Goal: Communication & Community: Participate in discussion

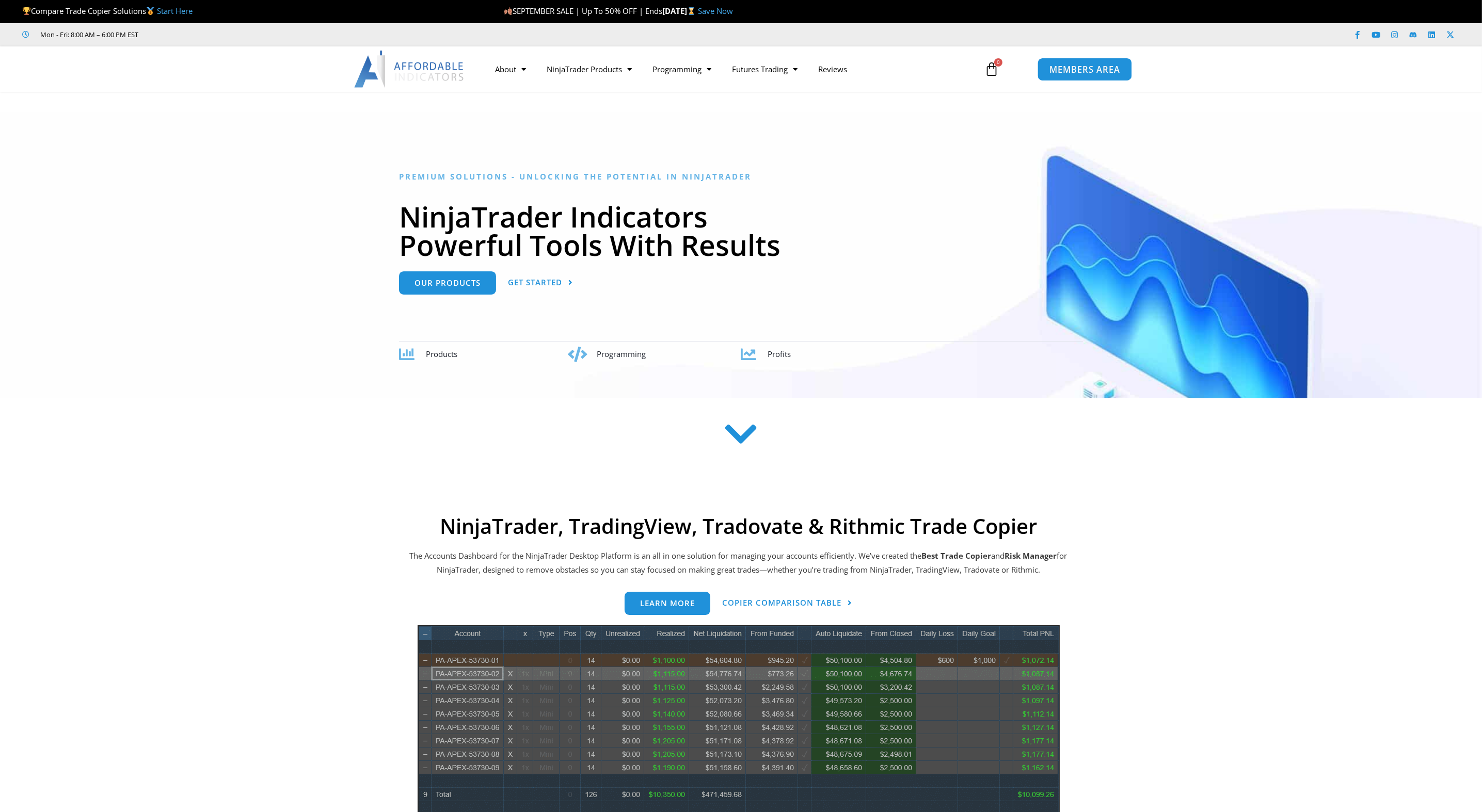
click at [1101, 70] on span "MEMBERS AREA" at bounding box center [1084, 69] width 71 height 9
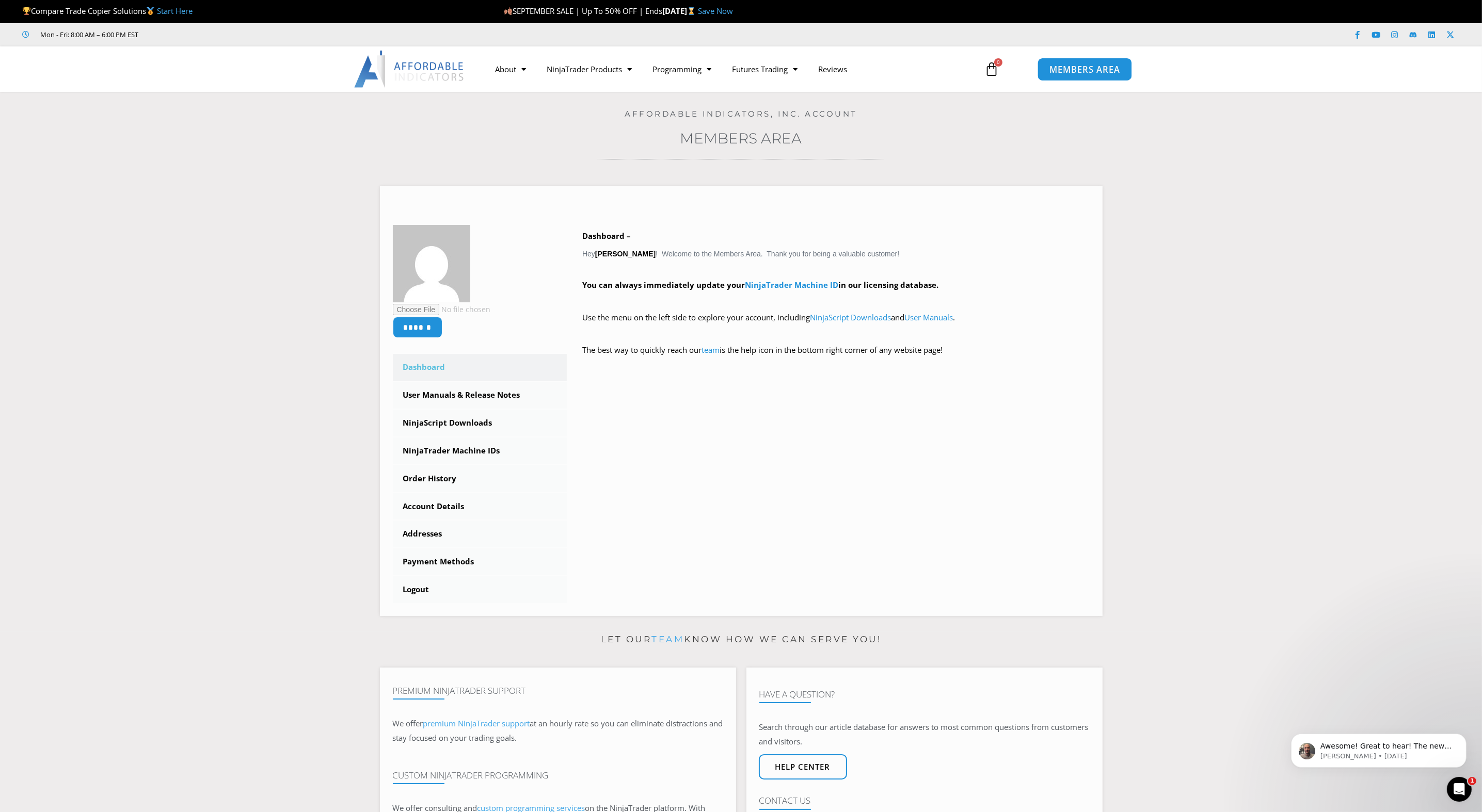
click at [1078, 67] on span "MEMBERS AREA" at bounding box center [1084, 69] width 71 height 9
click at [1432, 746] on p "Awesome! Great to hear! The new version is even better too. Video coming soon." at bounding box center [1386, 746] width 133 height 10
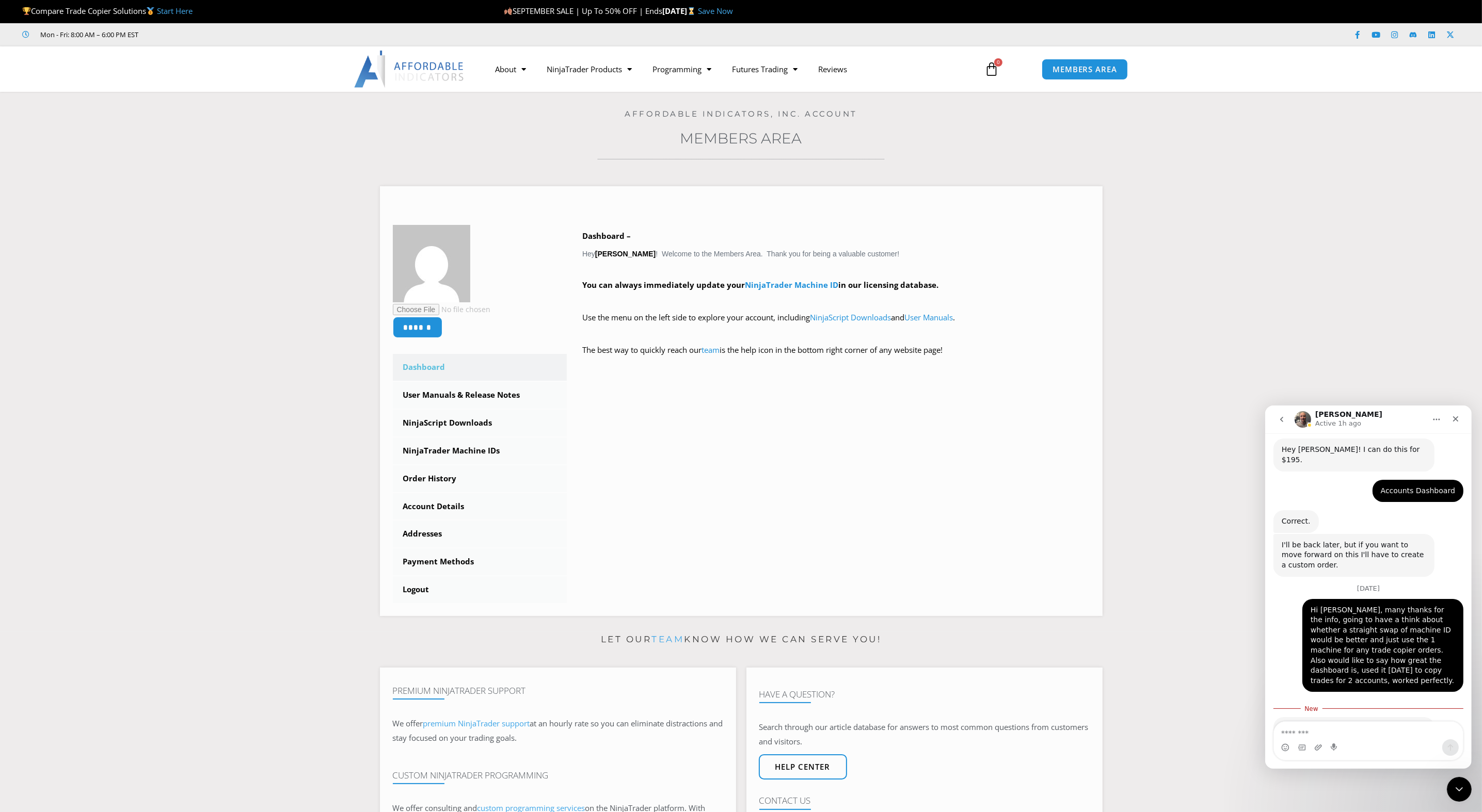
scroll to position [491, 0]
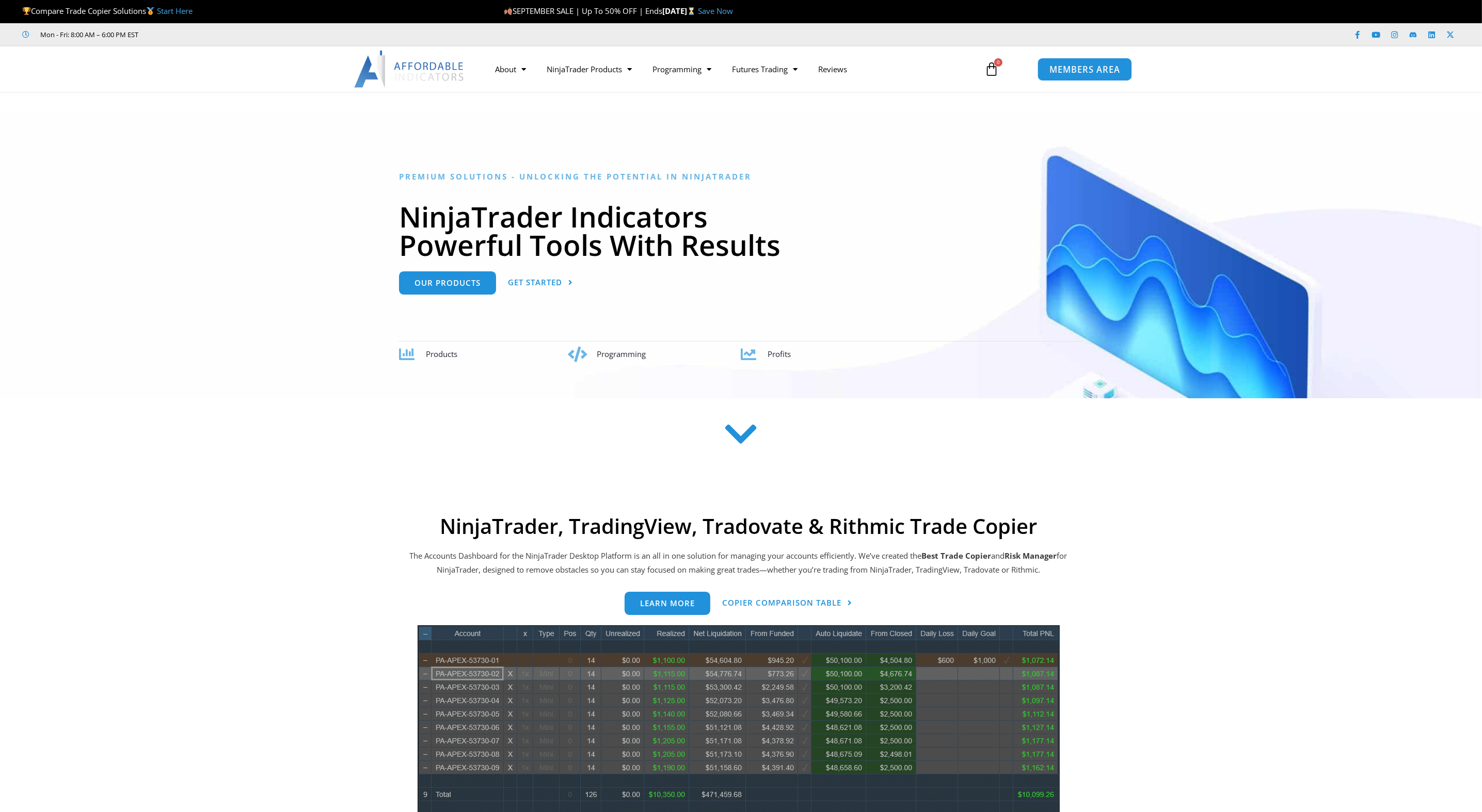
click at [1072, 73] on span "MEMBERS AREA" at bounding box center [1084, 69] width 71 height 9
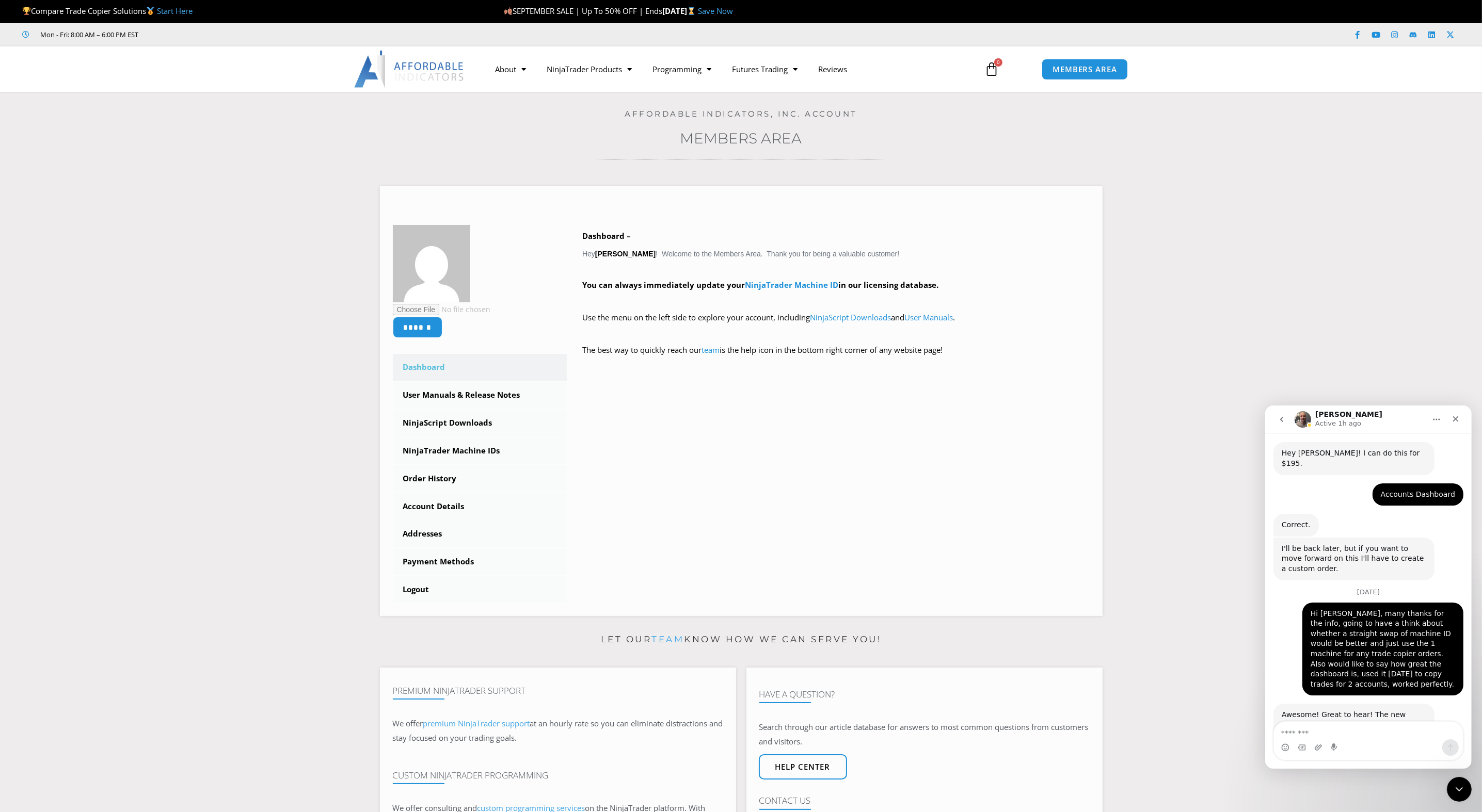
scroll to position [474, 0]
click at [524, 72] on span "Menu" at bounding box center [521, 69] width 10 height 18
click at [523, 76] on span "Menu" at bounding box center [521, 69] width 10 height 18
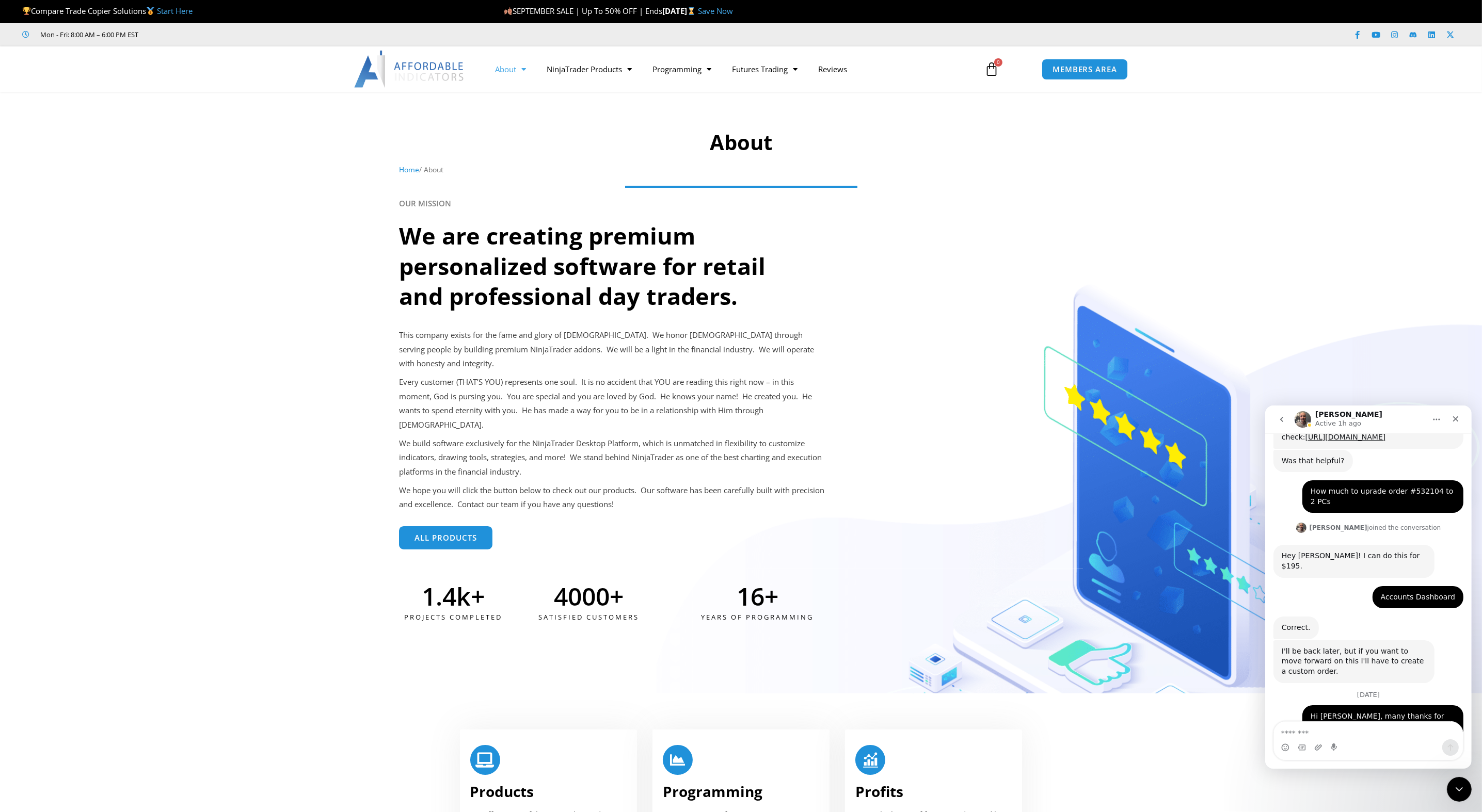
scroll to position [474, 0]
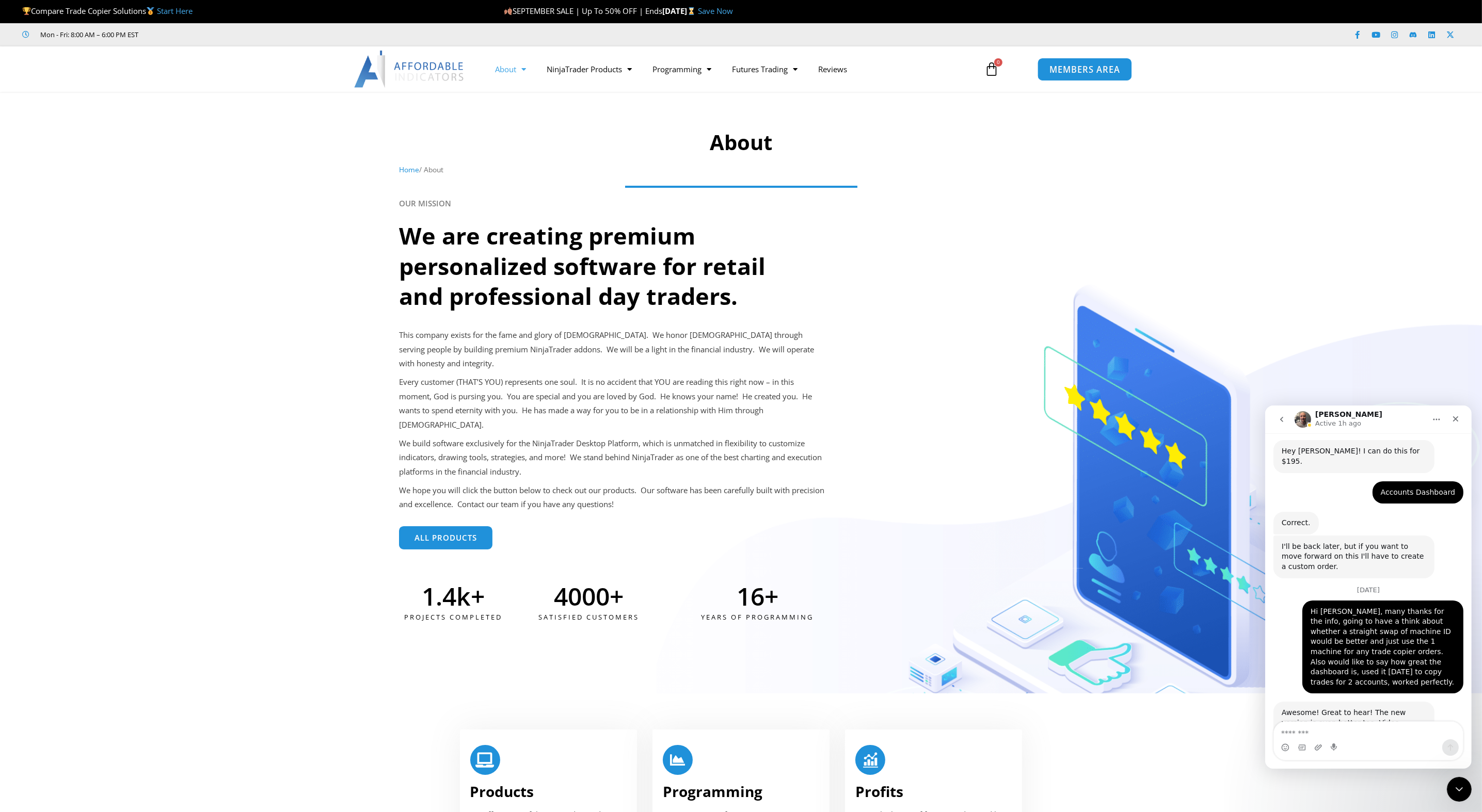
click at [1083, 77] on link "MEMBERS AREA" at bounding box center [1084, 69] width 94 height 23
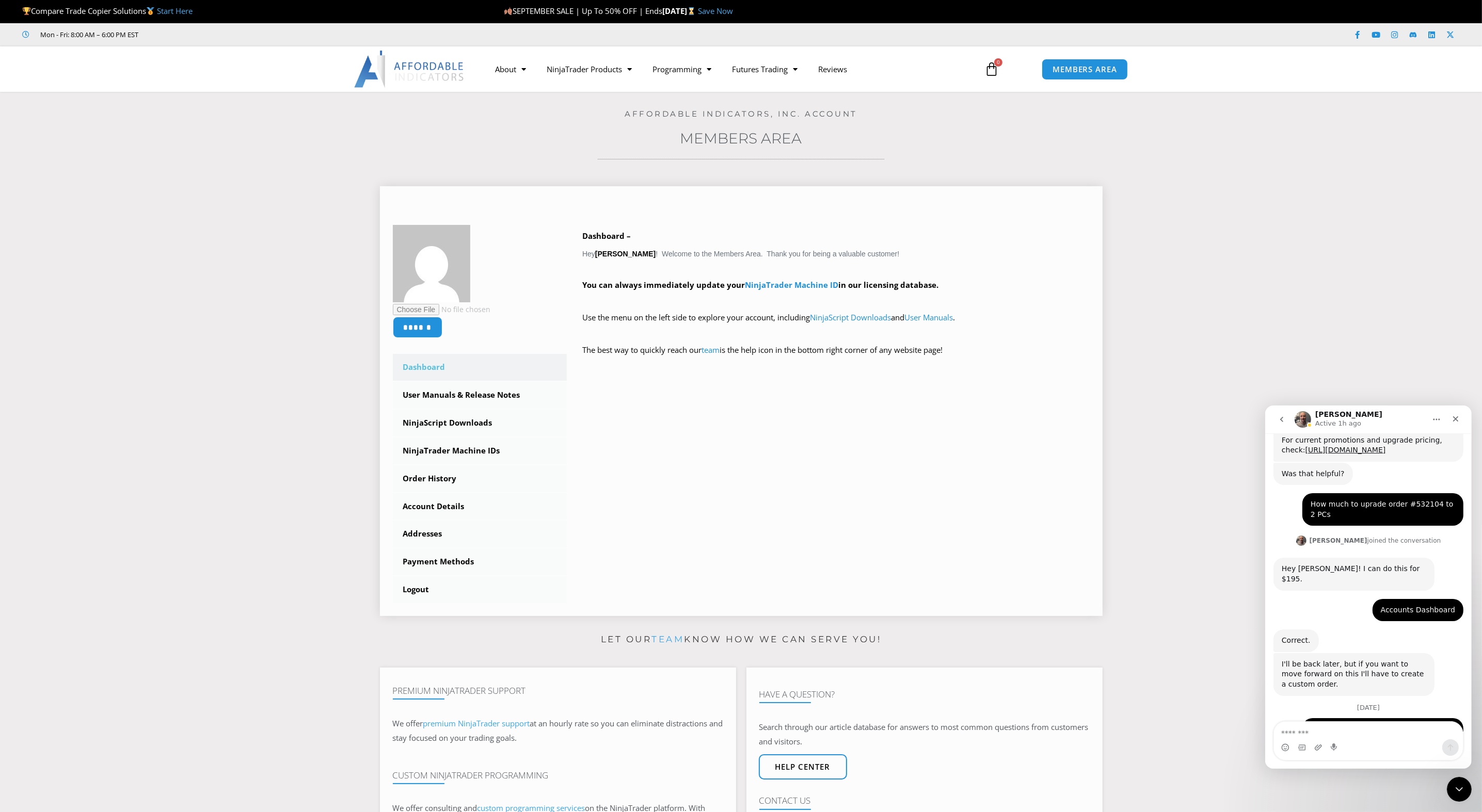
scroll to position [474, 0]
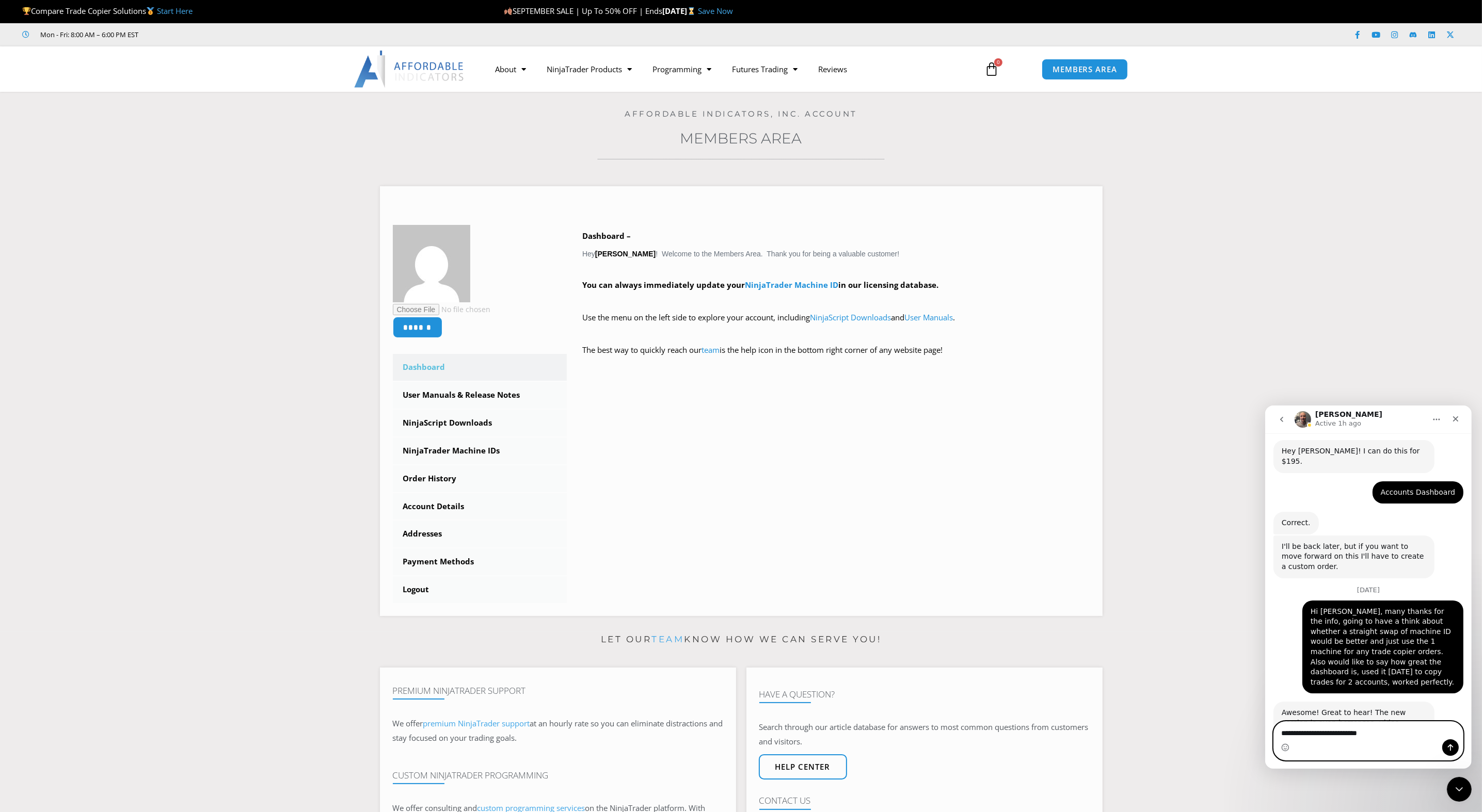
type textarea "**********"
